Goal: Transaction & Acquisition: Book appointment/travel/reservation

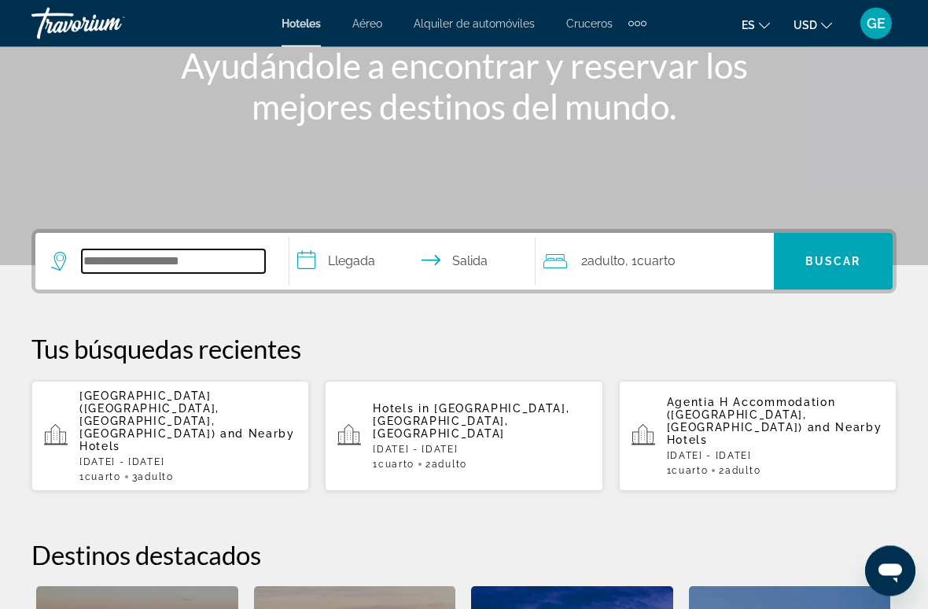
click at [195, 250] on input "Search widget" at bounding box center [173, 262] width 183 height 24
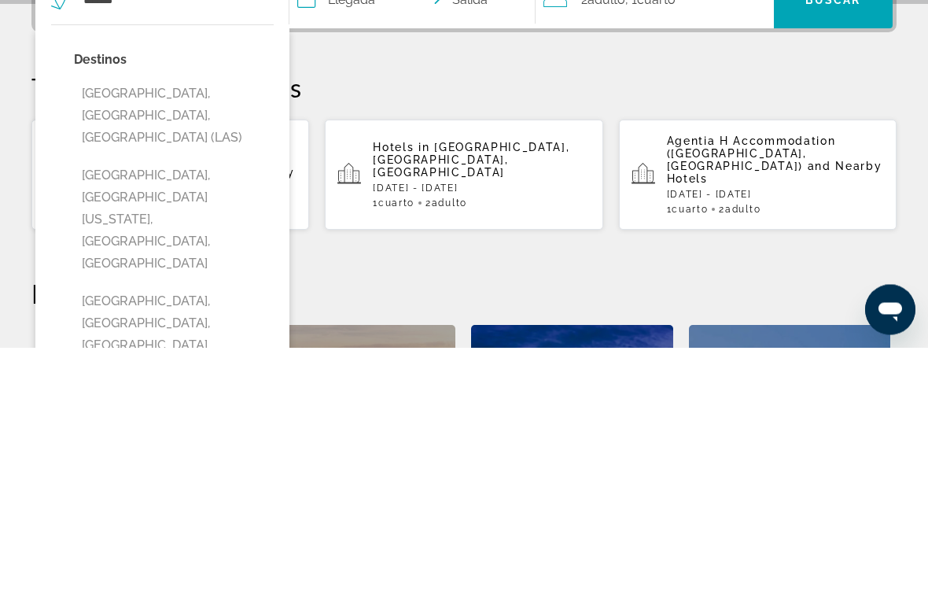
click at [216, 341] on button "Las Vegas, NV, United States (LAS)" at bounding box center [174, 378] width 200 height 74
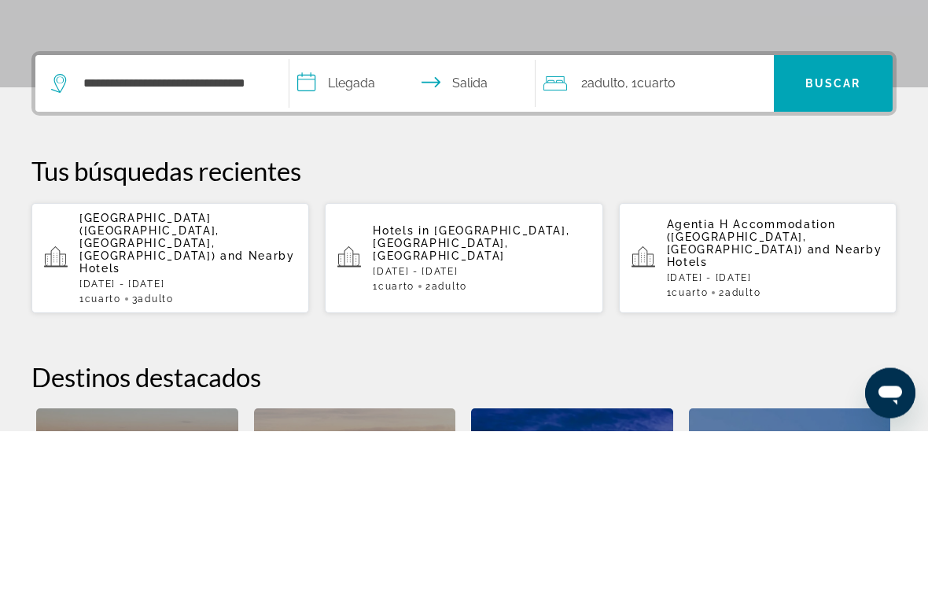
click at [359, 234] on input "**********" at bounding box center [415, 264] width 252 height 61
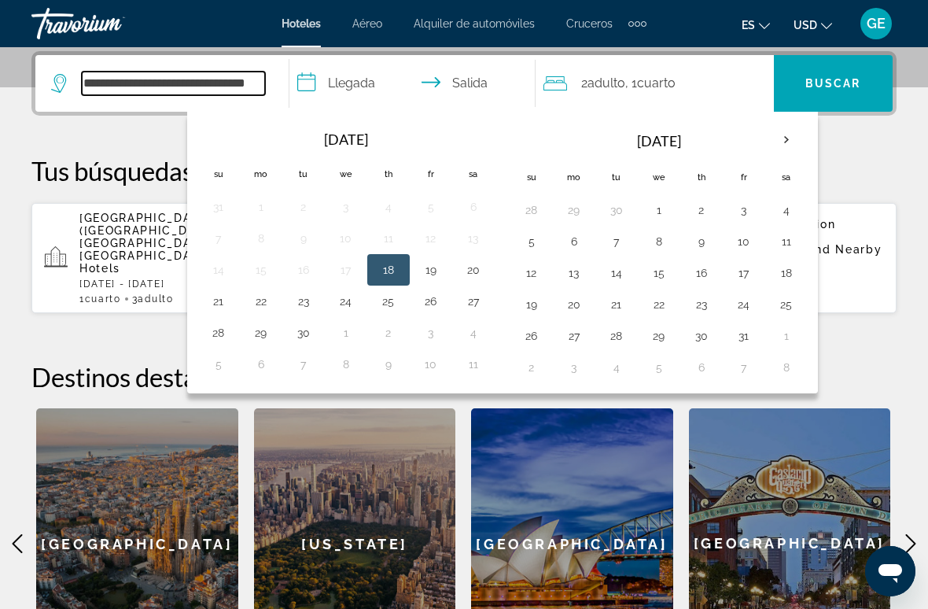
click at [258, 78] on input "**********" at bounding box center [173, 84] width 183 height 24
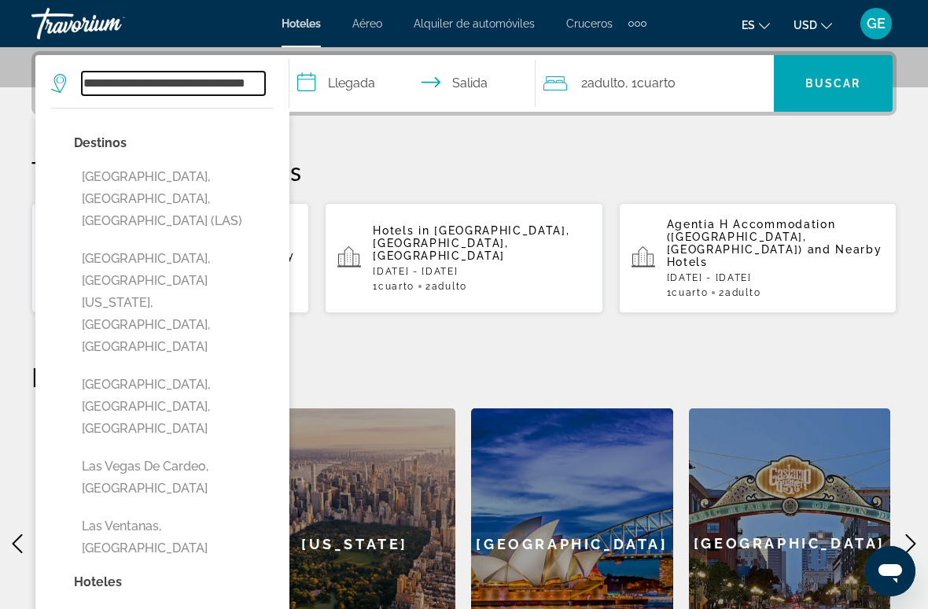
click at [264, 78] on input "**********" at bounding box center [173, 84] width 183 height 24
click at [188, 80] on input "****" at bounding box center [173, 84] width 183 height 24
type input "*"
click at [149, 81] on input "Search widget" at bounding box center [173, 84] width 183 height 24
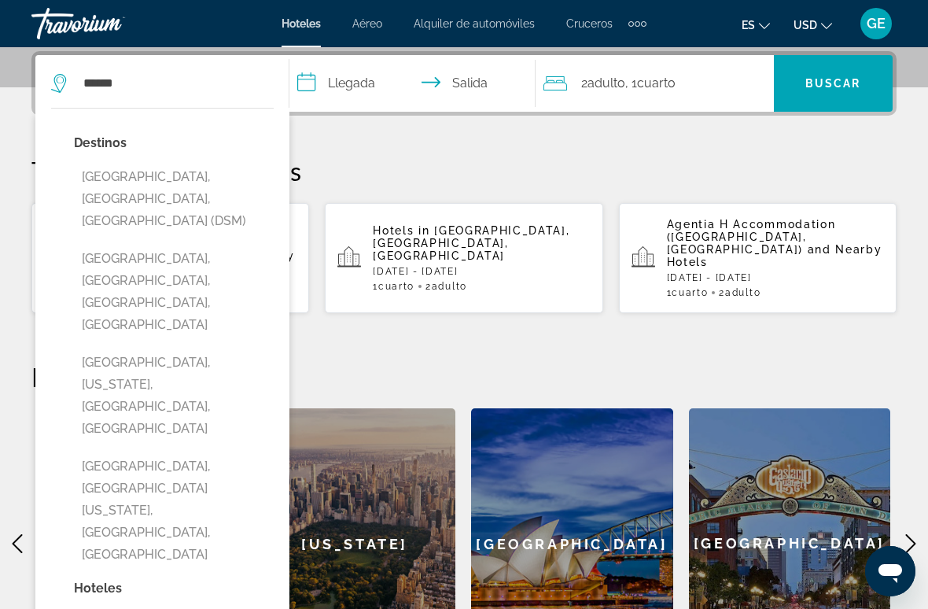
click at [192, 188] on button "[GEOGRAPHIC_DATA], [GEOGRAPHIC_DATA], [GEOGRAPHIC_DATA] (DSM)" at bounding box center [174, 199] width 200 height 74
type input "**********"
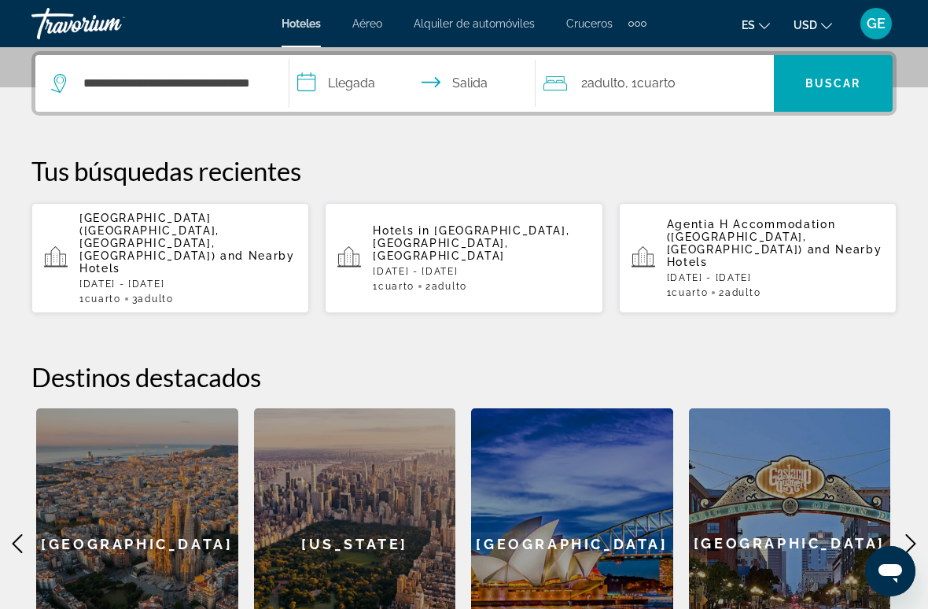
click at [350, 76] on input "**********" at bounding box center [415, 85] width 252 height 61
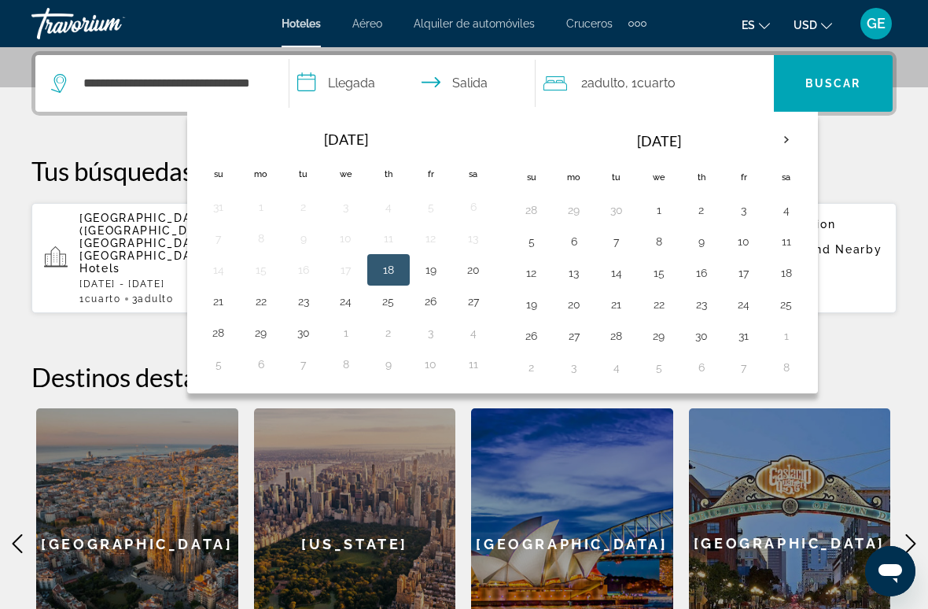
click at [805, 131] on th "Next month" at bounding box center [786, 140] width 42 height 35
click at [752, 237] on button "7" at bounding box center [743, 241] width 25 height 22
click at [585, 275] on button "10" at bounding box center [574, 273] width 25 height 22
type input "**********"
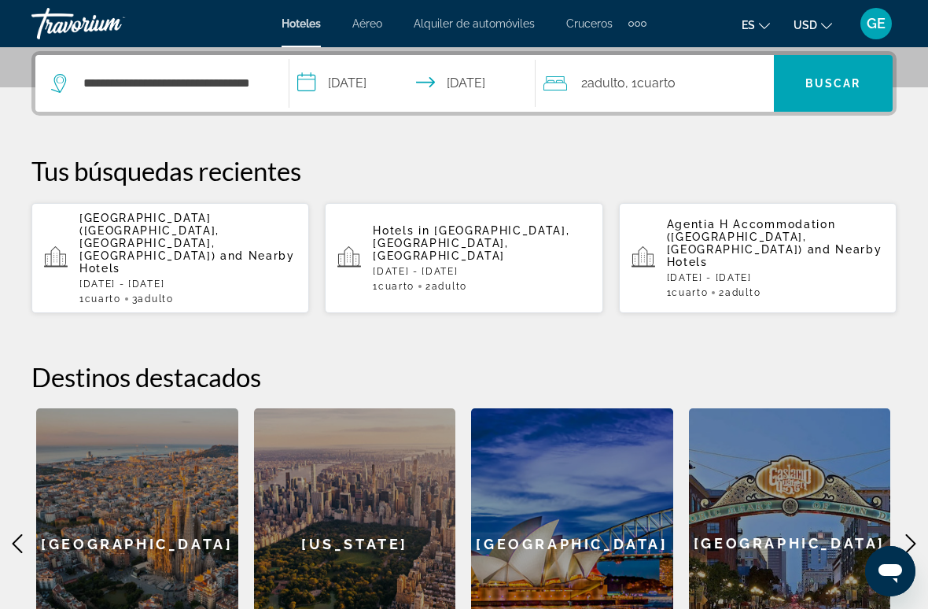
click at [848, 80] on span "Buscar" at bounding box center [833, 83] width 56 height 13
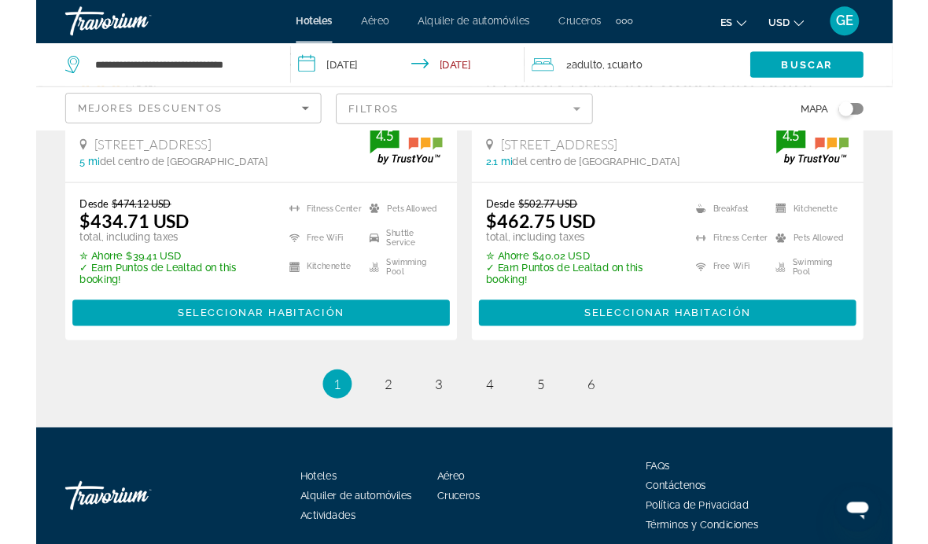
scroll to position [3523, 0]
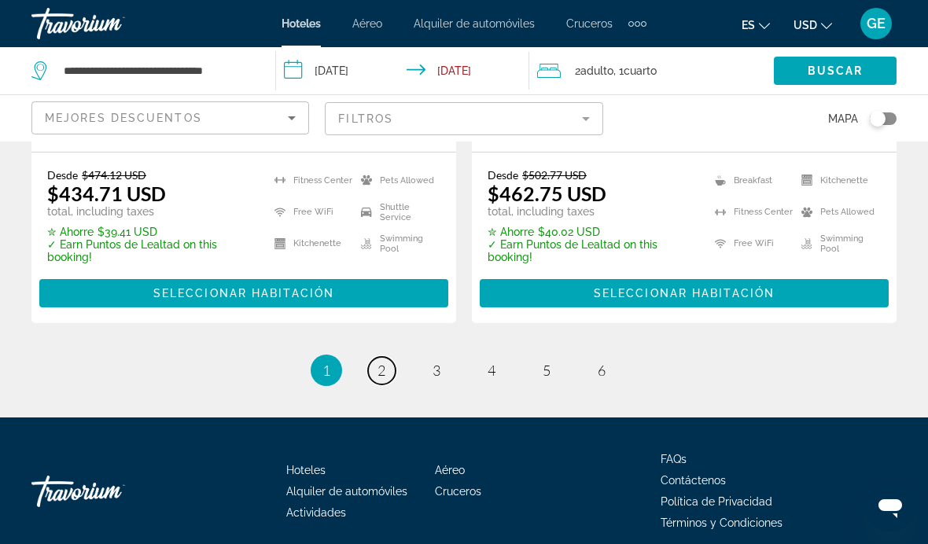
click at [373, 357] on link "page 2" at bounding box center [382, 371] width 28 height 28
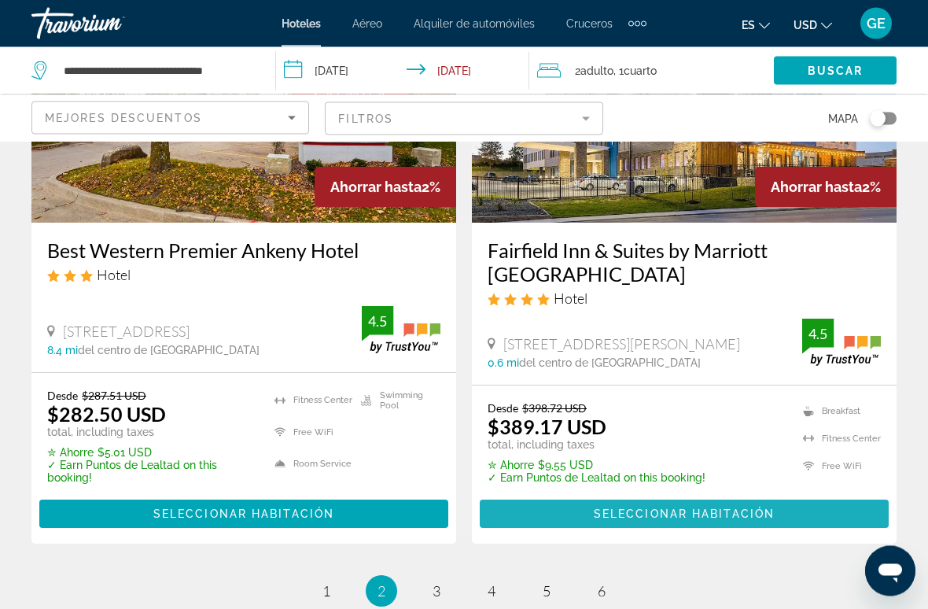
scroll to position [3357, 0]
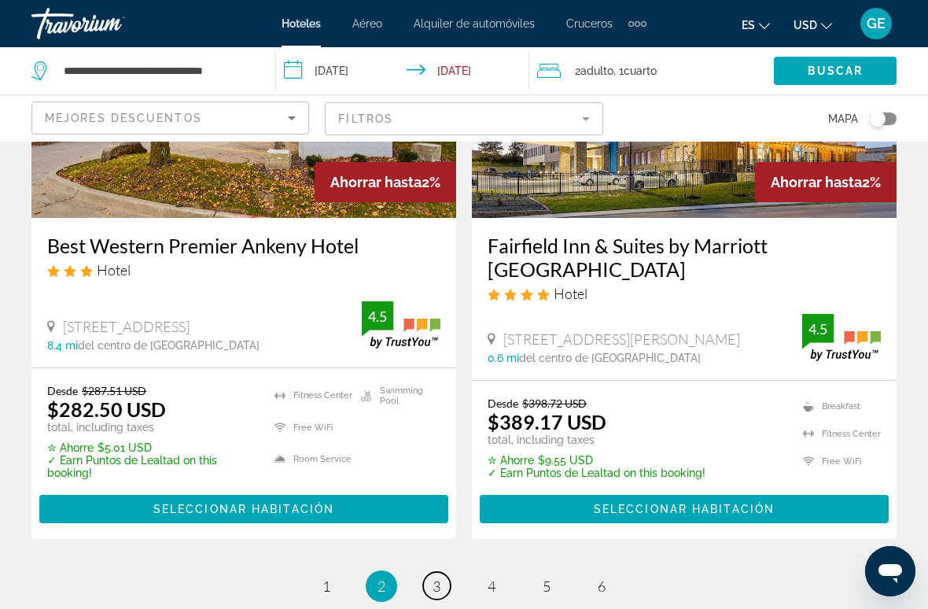
click at [439, 543] on span "3" at bounding box center [437, 585] width 8 height 17
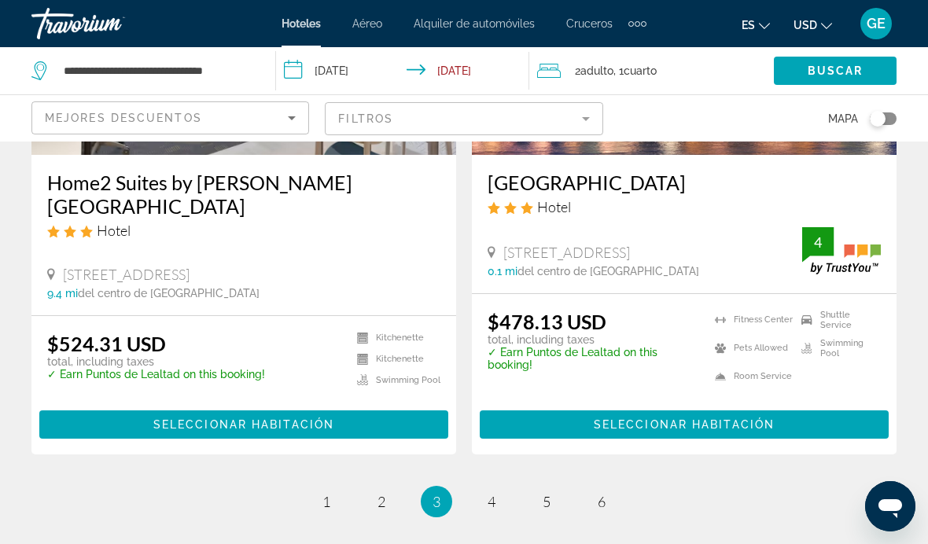
scroll to position [3397, 0]
click at [491, 494] on span "4" at bounding box center [492, 502] width 8 height 17
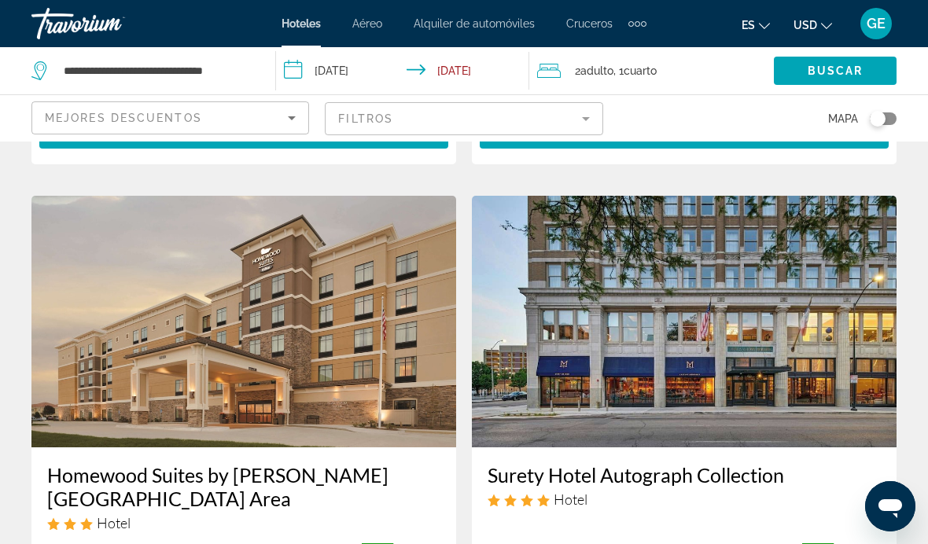
scroll to position [1790, 0]
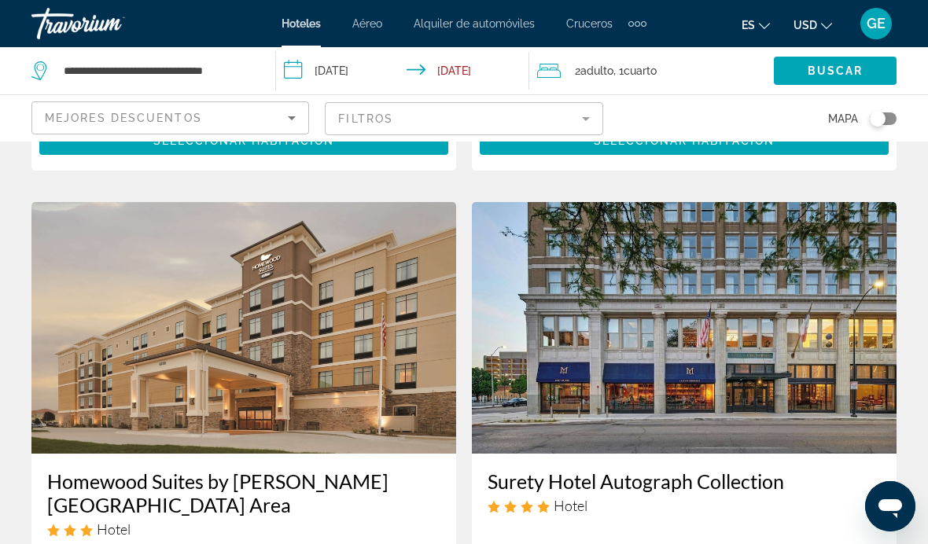
click at [764, 290] on img "Main content" at bounding box center [684, 328] width 425 height 252
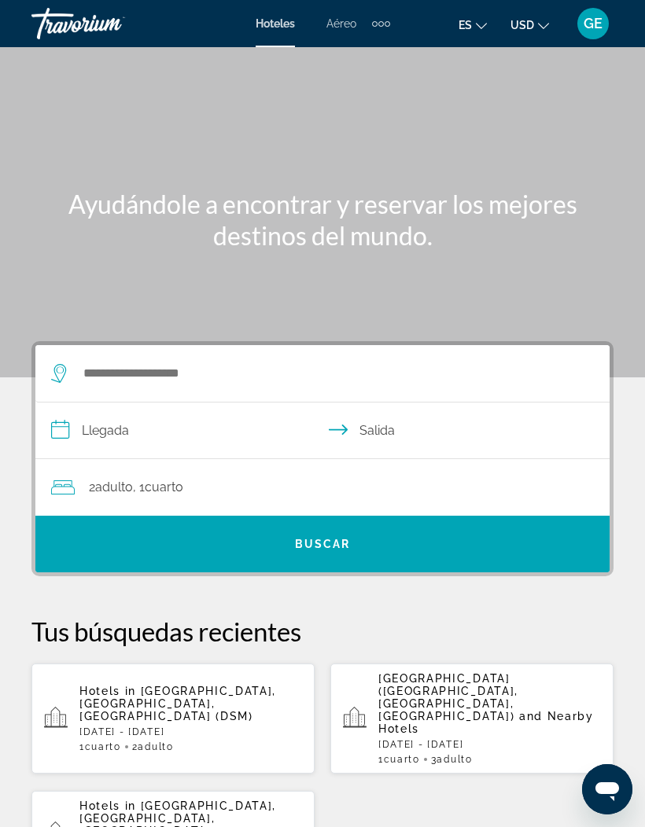
click at [486, 20] on mat-icon "Change language" at bounding box center [481, 23] width 11 height 11
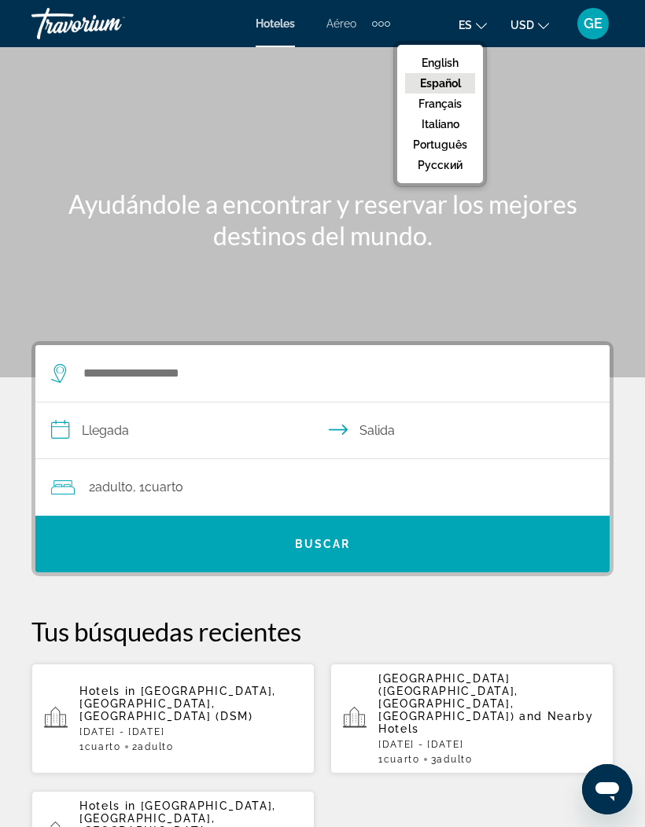
click at [453, 84] on button "Español" at bounding box center [440, 83] width 70 height 20
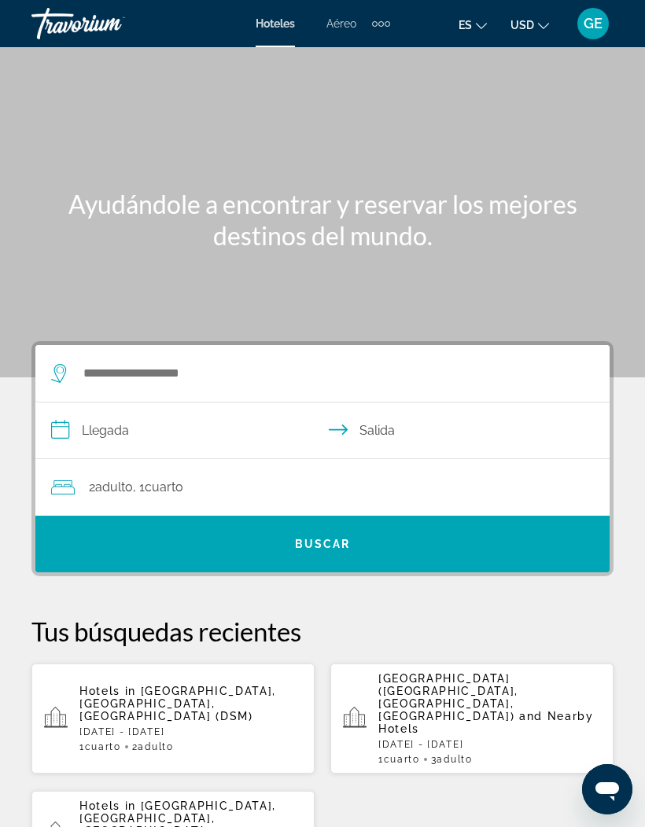
click at [547, 19] on mat-icon "Change currency" at bounding box center [543, 23] width 11 height 11
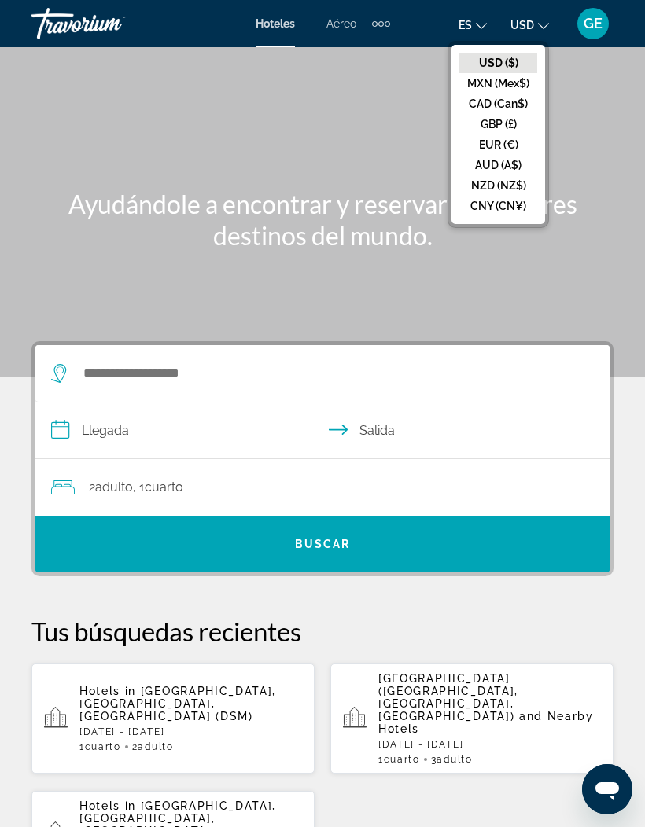
click at [608, 134] on div "Main content" at bounding box center [322, 189] width 645 height 378
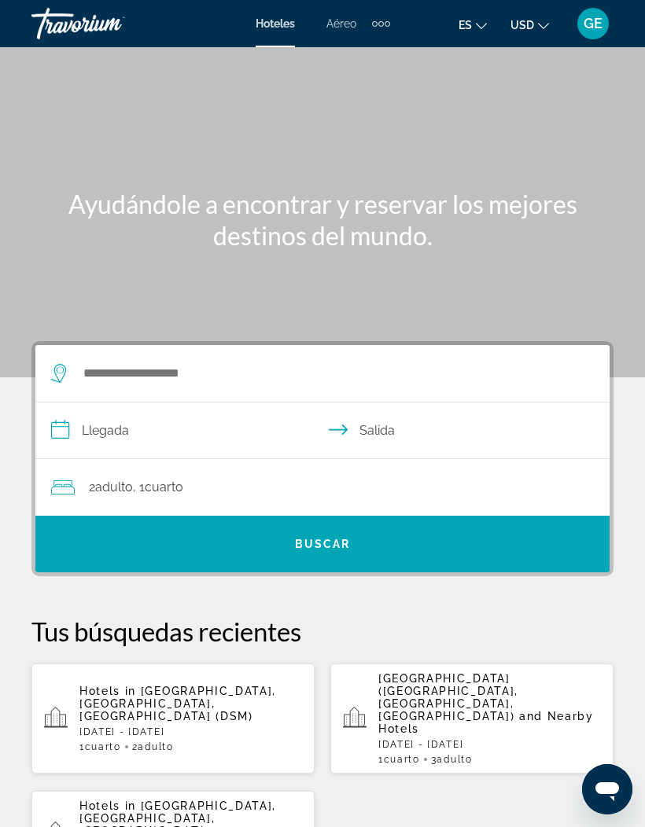
click at [349, 24] on span "Aéreo" at bounding box center [341, 23] width 30 height 13
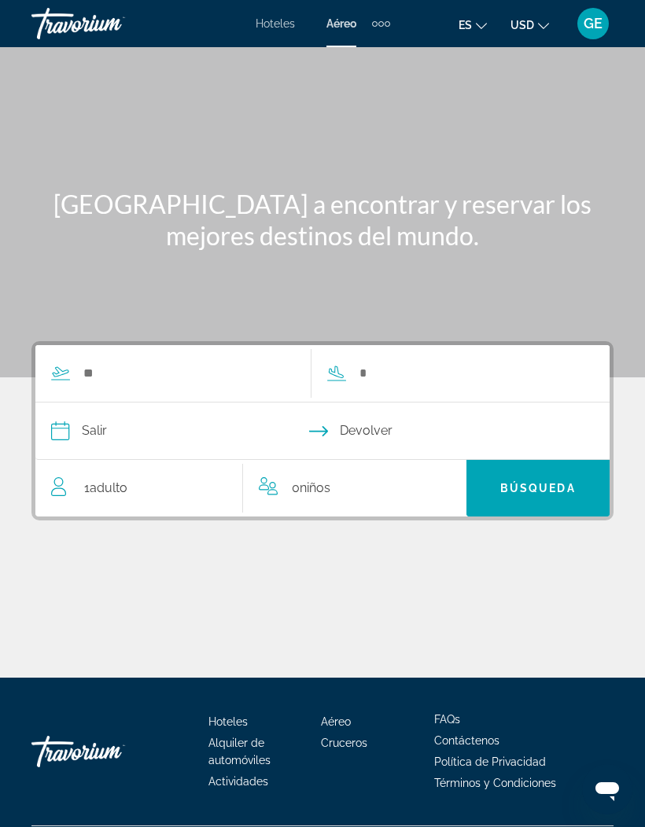
click at [278, 20] on span "Hoteles" at bounding box center [275, 23] width 39 height 13
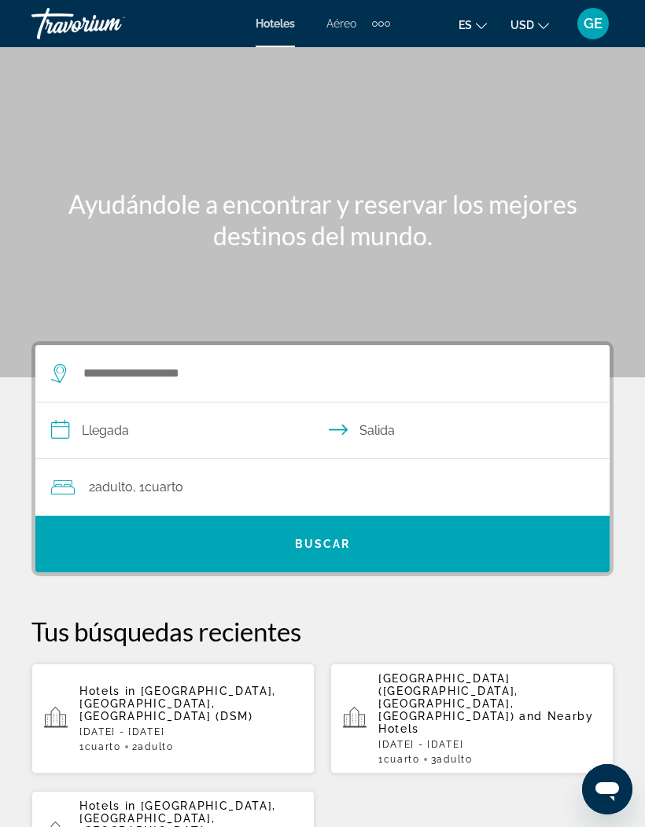
click at [606, 30] on div "GE" at bounding box center [592, 23] width 31 height 31
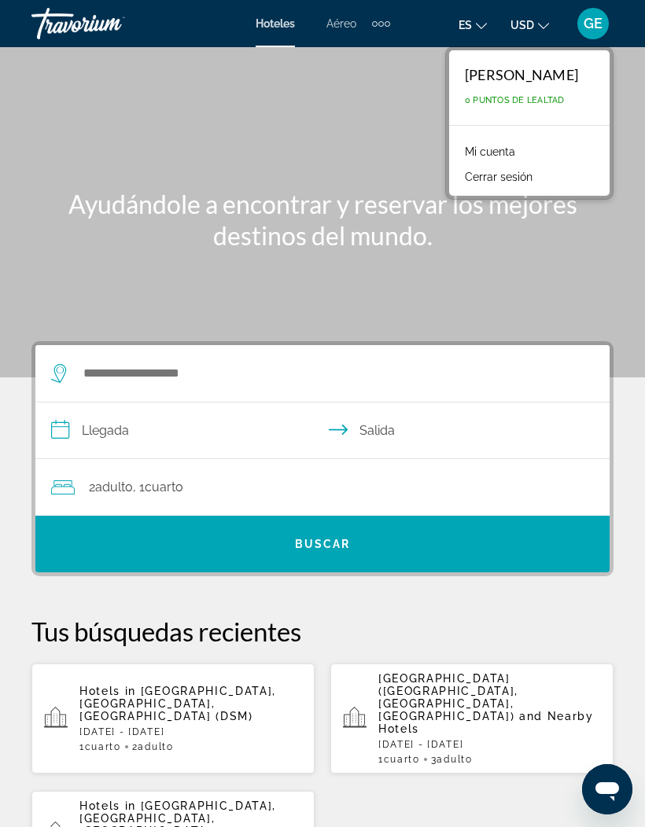
click at [415, 229] on h1 "Ayudándole a encontrar y reservar los mejores destinos del mundo." at bounding box center [322, 220] width 582 height 63
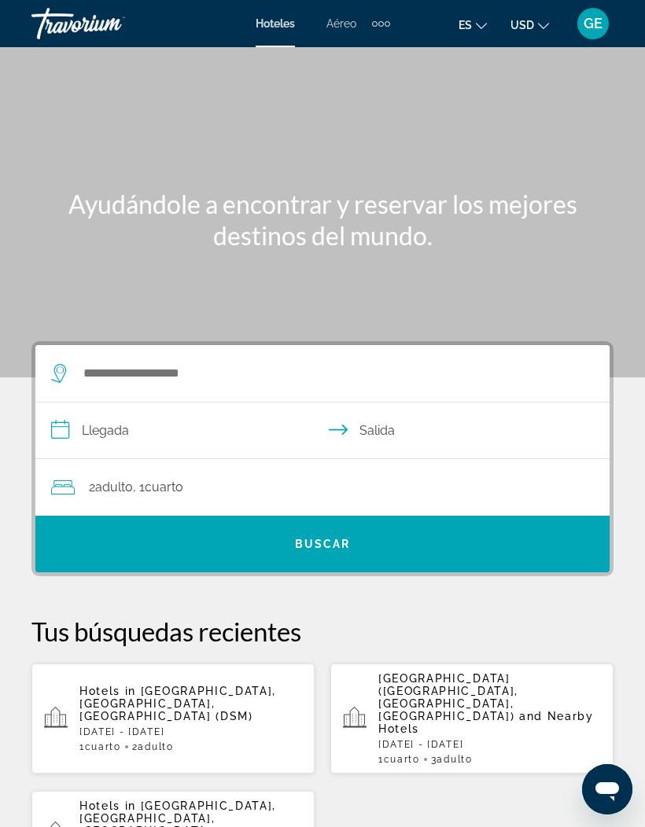
click at [81, 24] on div "Travorium" at bounding box center [109, 23] width 157 height 41
click at [543, 20] on icon "Change currency" at bounding box center [543, 25] width 11 height 11
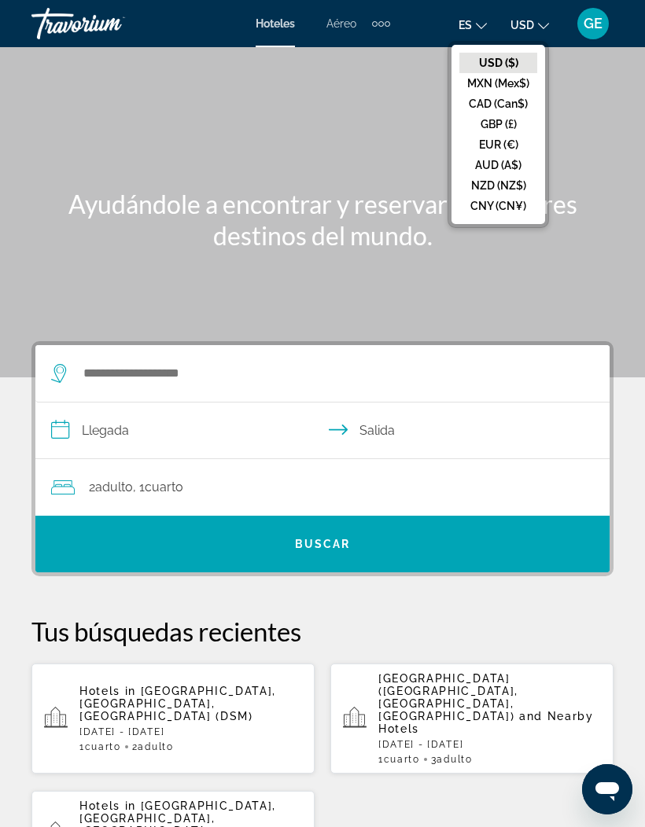
click at [374, 155] on div "Main content" at bounding box center [322, 189] width 645 height 378
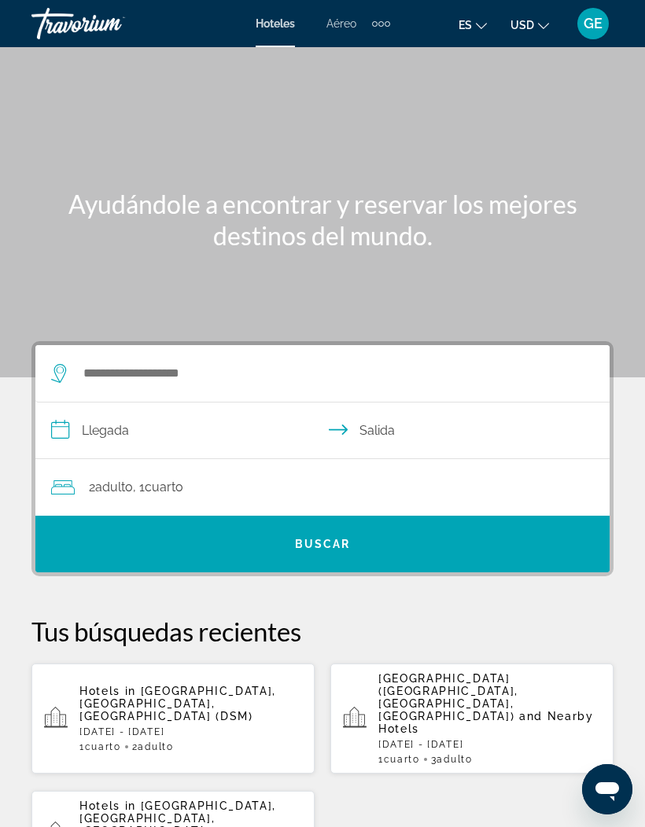
click at [592, 17] on span "GE" at bounding box center [593, 24] width 19 height 16
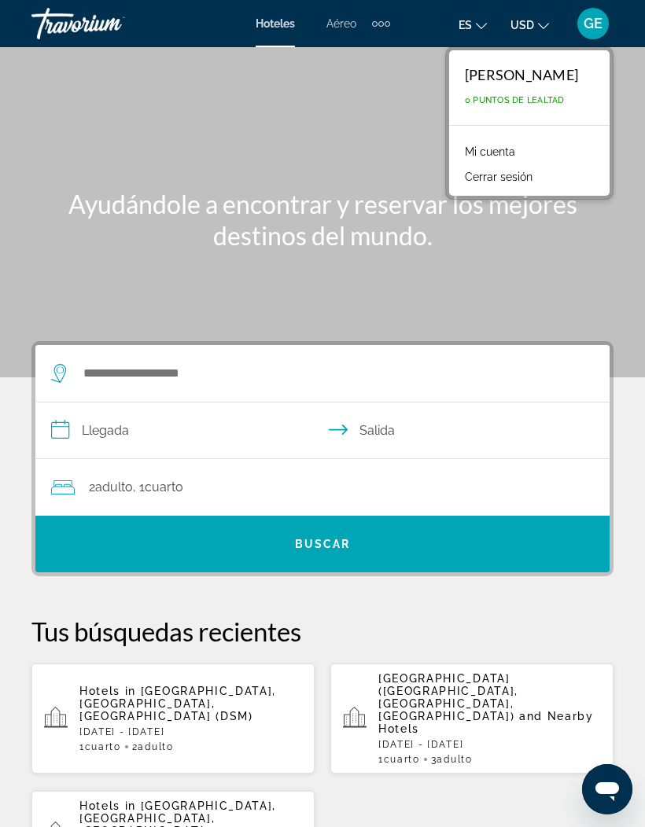
click at [384, 264] on div "Main content" at bounding box center [322, 189] width 645 height 378
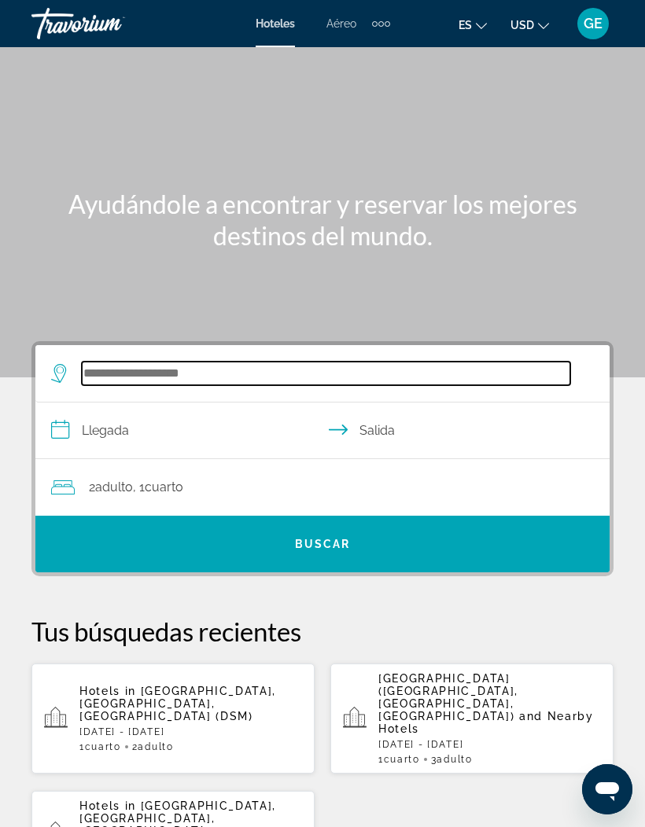
click at [167, 365] on input "Search widget" at bounding box center [326, 374] width 488 height 24
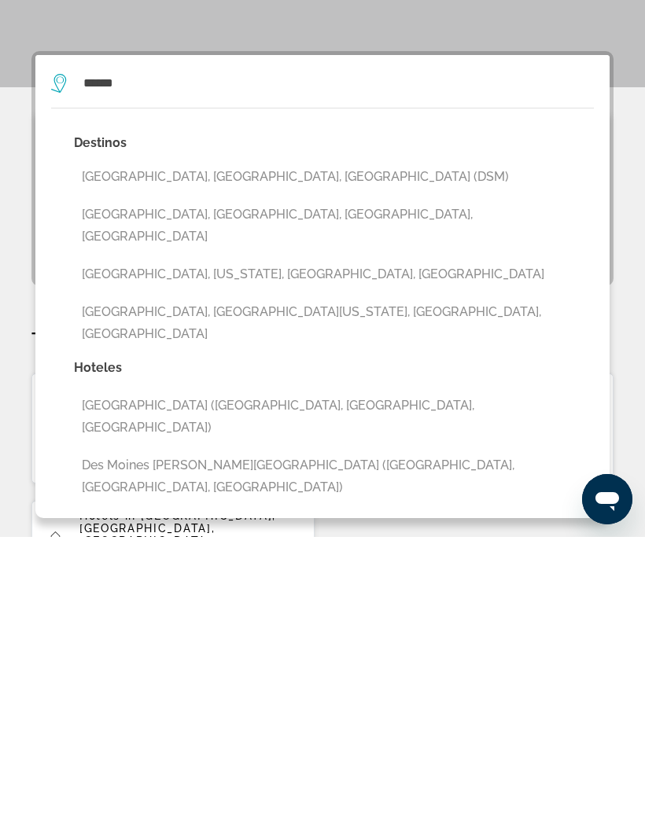
click at [220, 452] on button "[GEOGRAPHIC_DATA], [GEOGRAPHIC_DATA], [GEOGRAPHIC_DATA] (DSM)" at bounding box center [334, 467] width 520 height 30
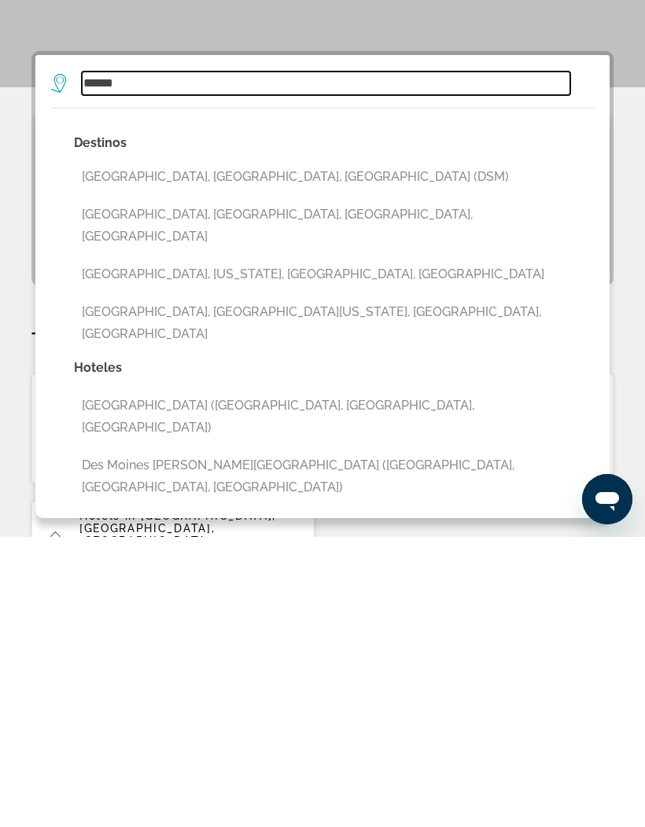
type input "**********"
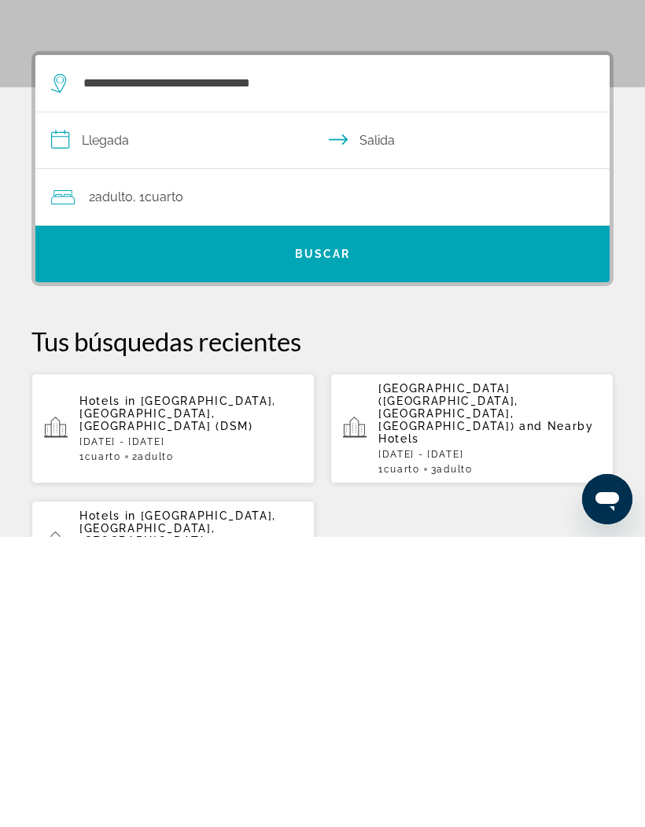
click at [108, 403] on input "**********" at bounding box center [325, 433] width 580 height 61
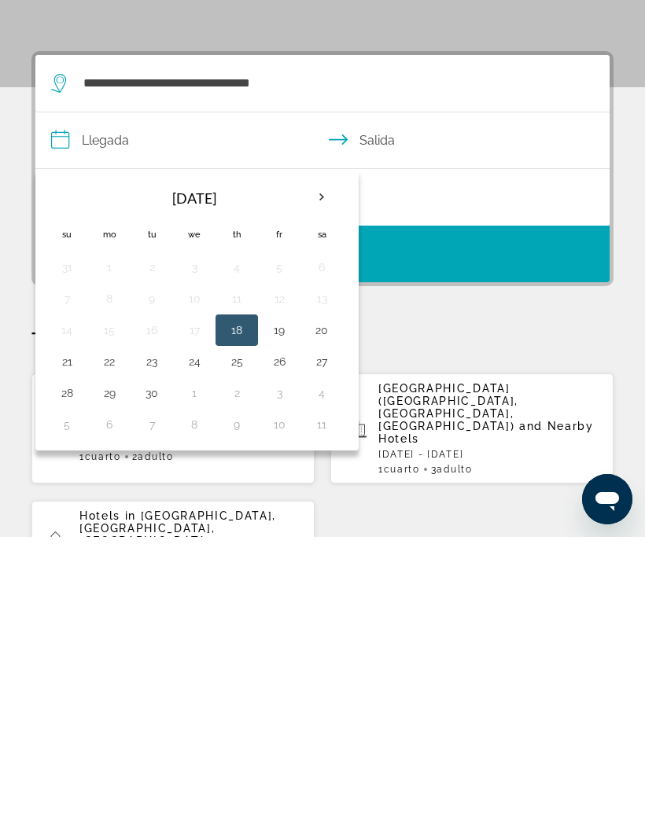
scroll to position [290, 0]
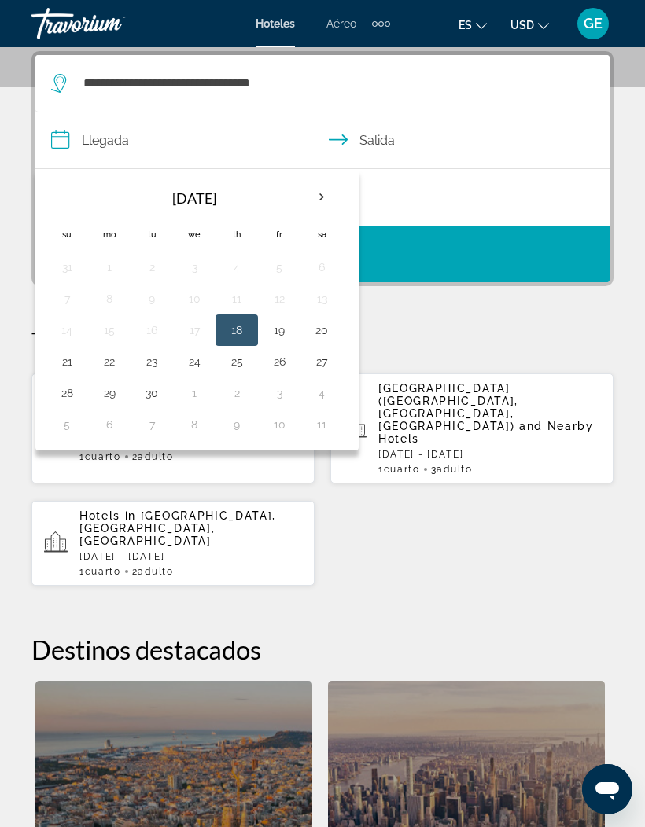
click at [320, 197] on th "Next month" at bounding box center [321, 197] width 42 height 35
click at [326, 192] on th "Next month" at bounding box center [321, 197] width 42 height 35
click at [286, 297] on button "7" at bounding box center [279, 299] width 25 height 22
click at [117, 328] on button "10" at bounding box center [109, 330] width 25 height 22
type input "**********"
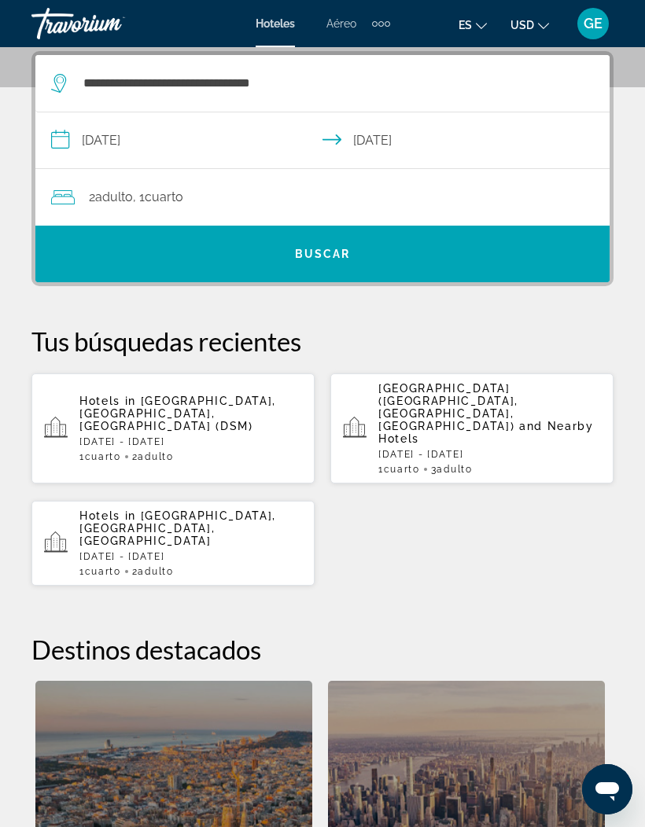
click at [335, 252] on span "Buscar" at bounding box center [323, 254] width 56 height 13
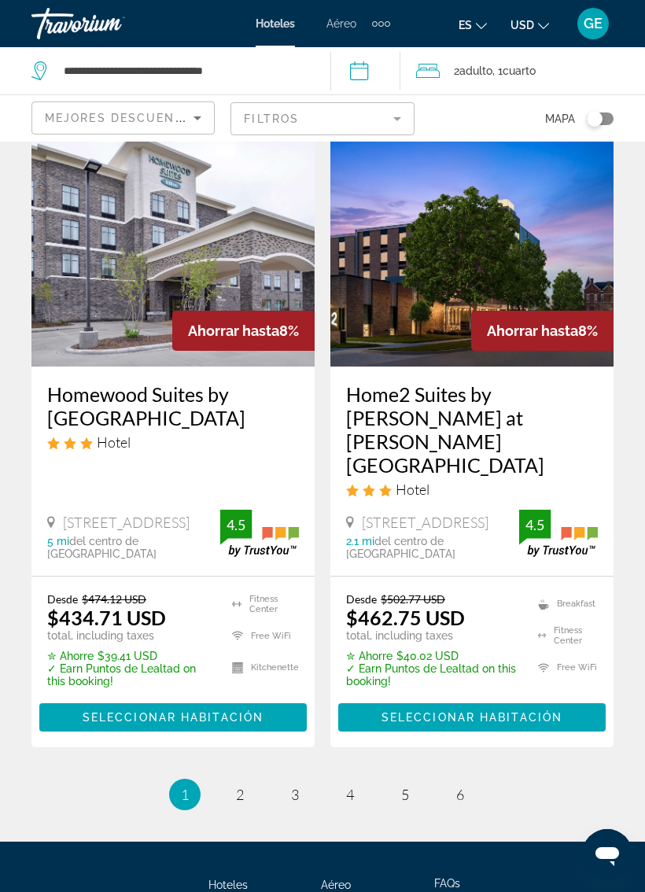
scroll to position [3272, 0]
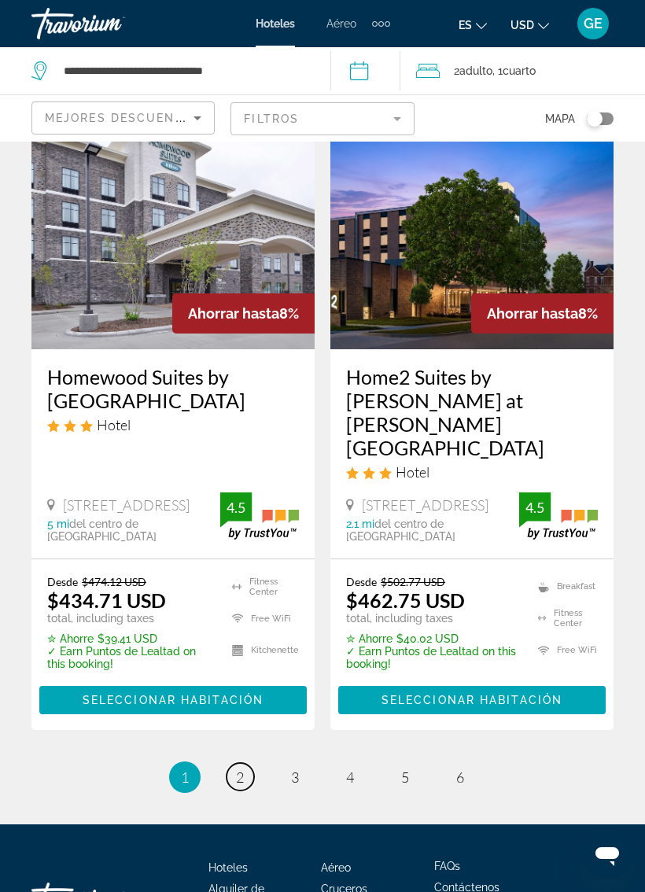
click at [249, 763] on link "page 2" at bounding box center [241, 777] width 28 height 28
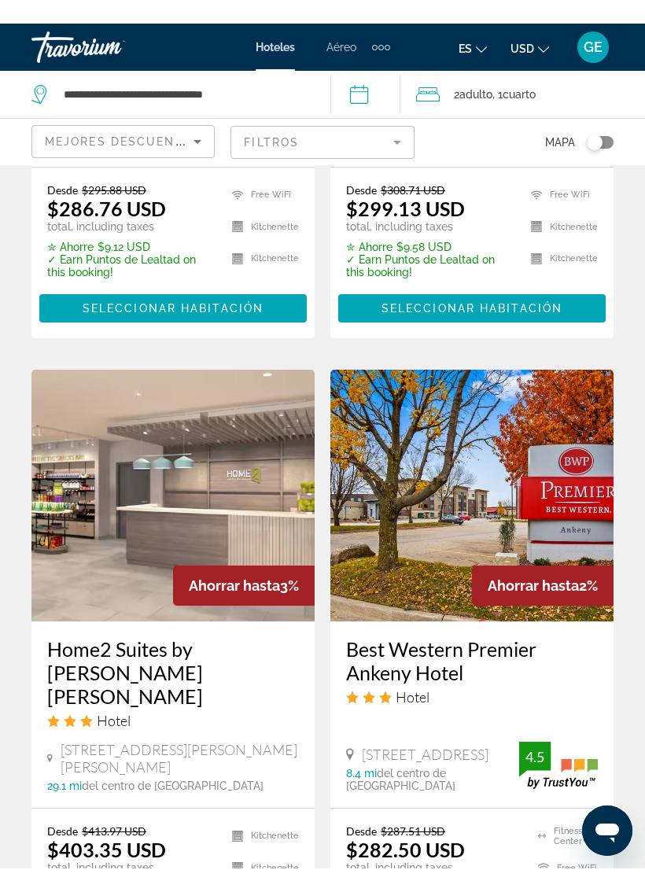
scroll to position [2993, 0]
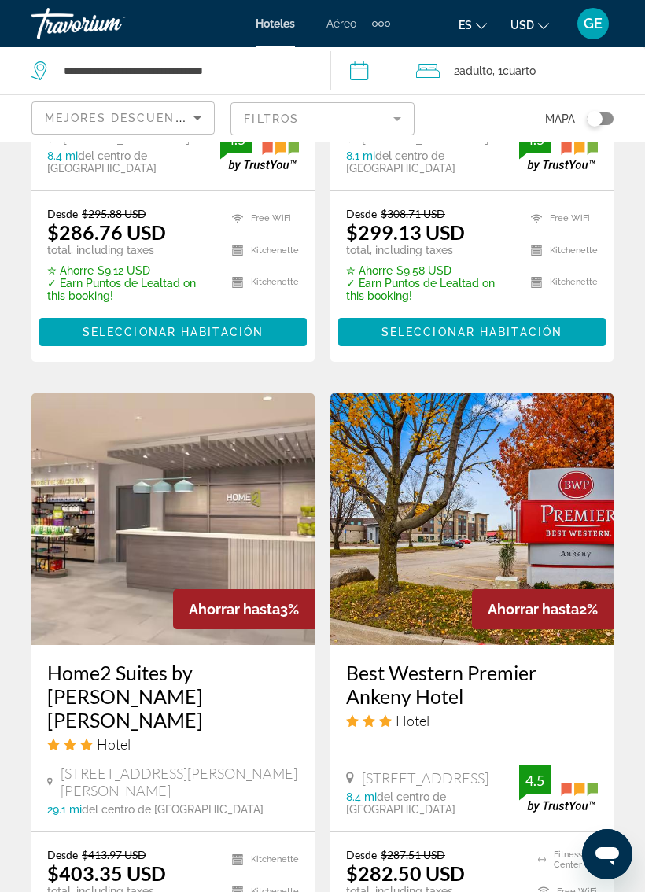
click at [514, 433] on img "Main content" at bounding box center [471, 519] width 283 height 252
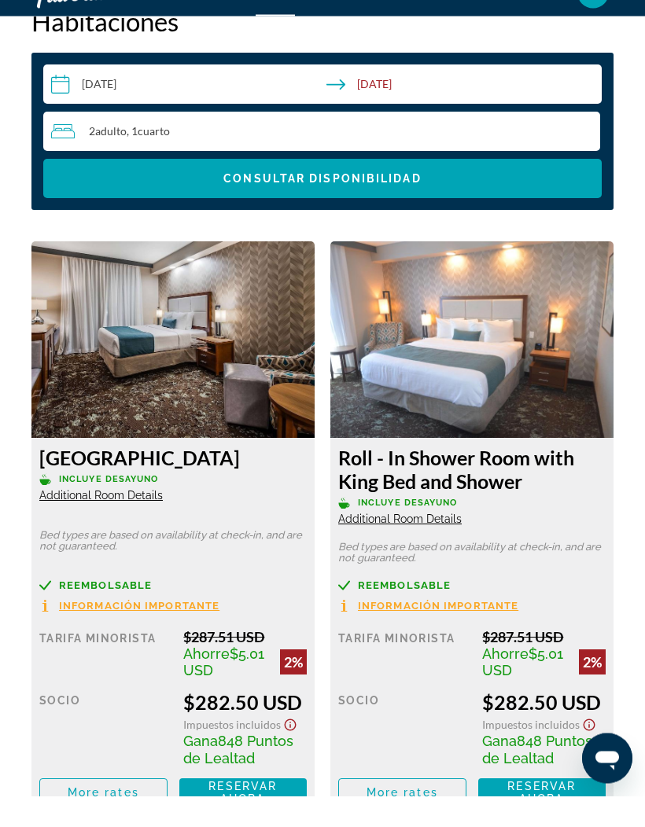
scroll to position [2558, 0]
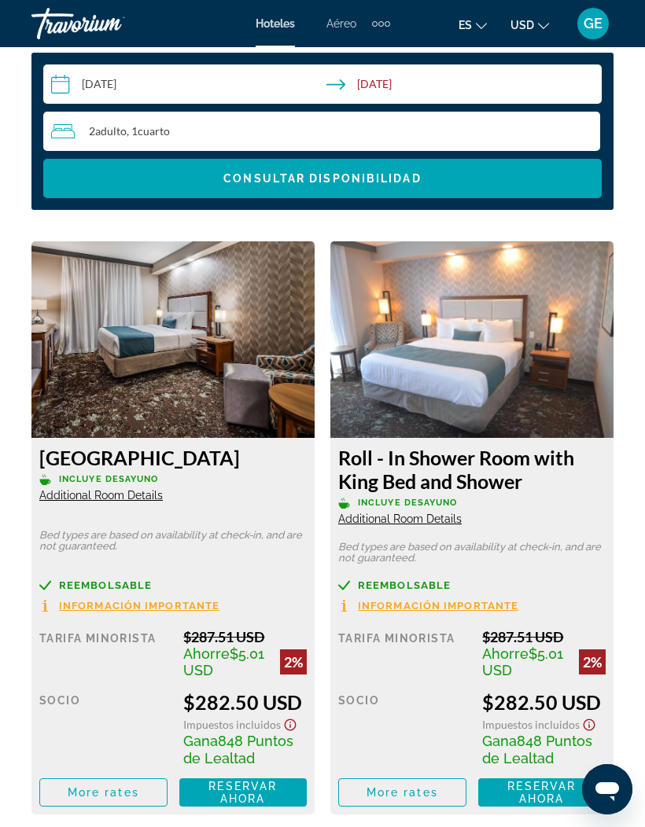
click at [223, 349] on img "Main content" at bounding box center [172, 339] width 283 height 197
click at [213, 342] on img "Main content" at bounding box center [172, 339] width 283 height 197
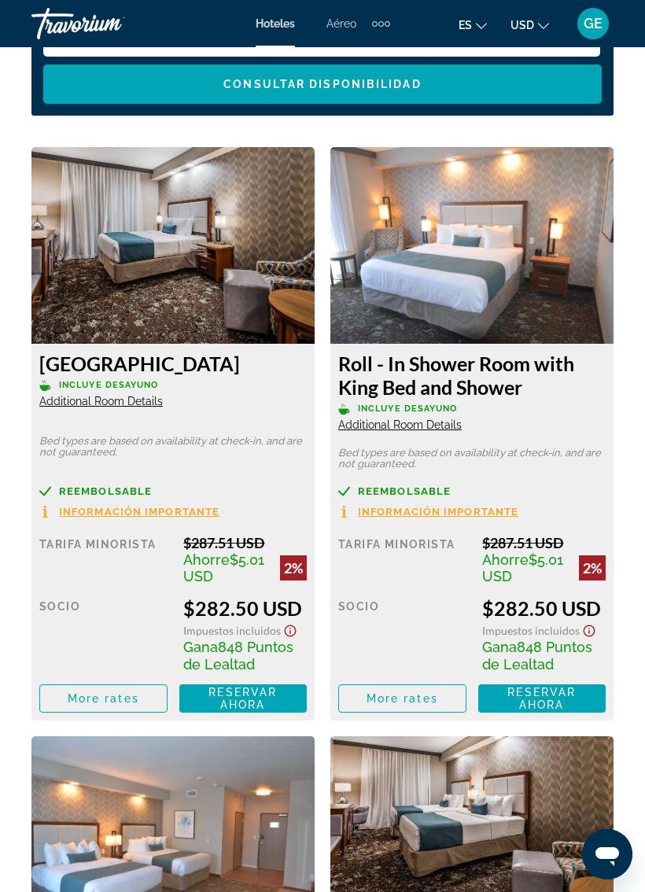
scroll to position [2692, 0]
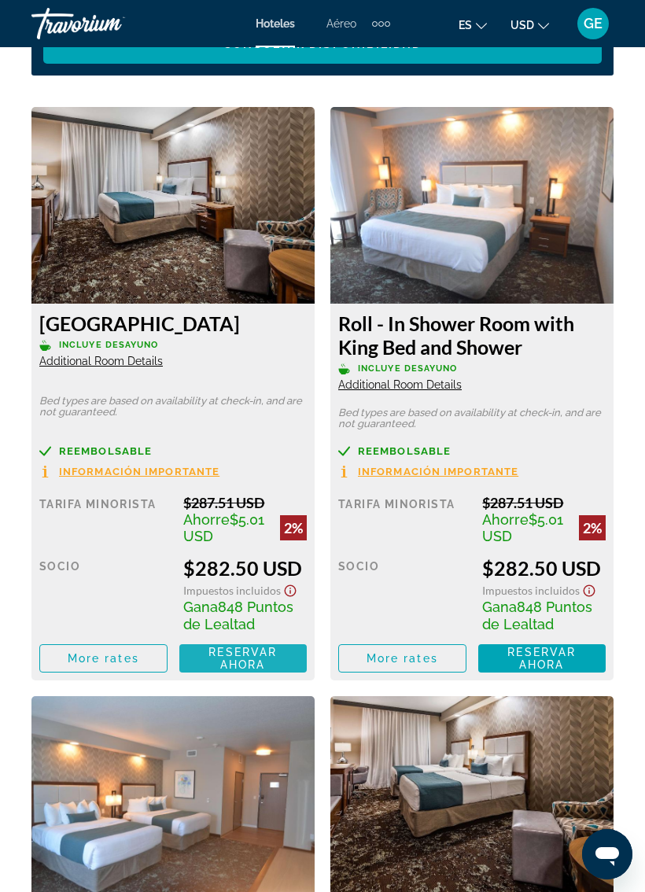
click at [257, 658] on span "Reservar ahora" at bounding box center [242, 658] width 68 height 25
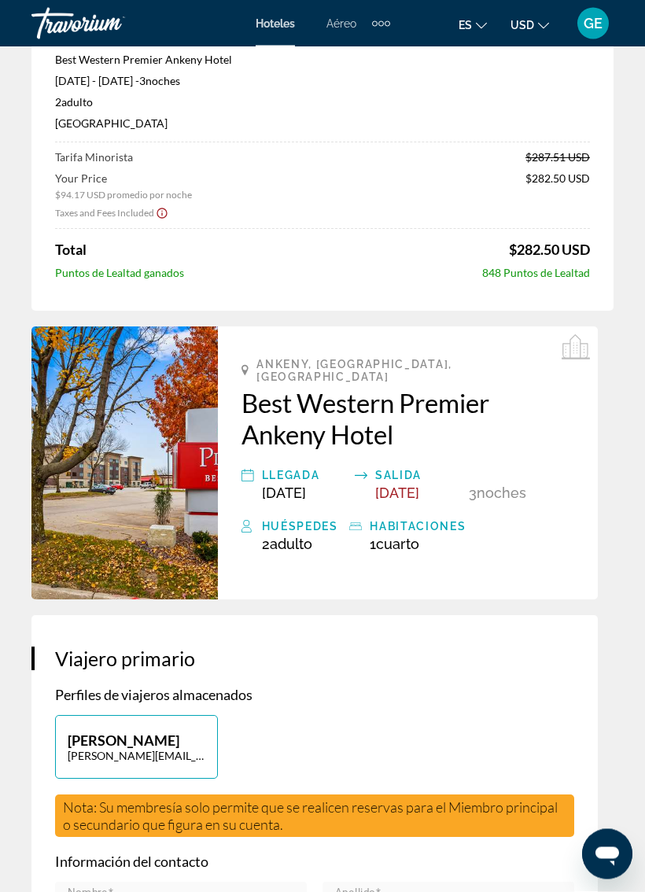
scroll to position [136, 0]
